Goal: Information Seeking & Learning: Learn about a topic

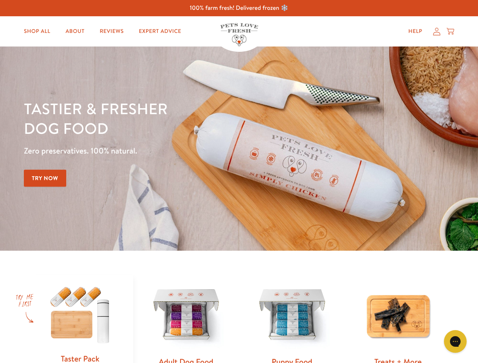
click at [239, 182] on div "Tastier & fresher dog food Zero preservatives. 100% natural. Try Now" at bounding box center [167, 149] width 287 height 100
click at [455, 342] on icon "Gorgias live chat" at bounding box center [454, 341] width 7 height 7
